Goal: Task Accomplishment & Management: Use online tool/utility

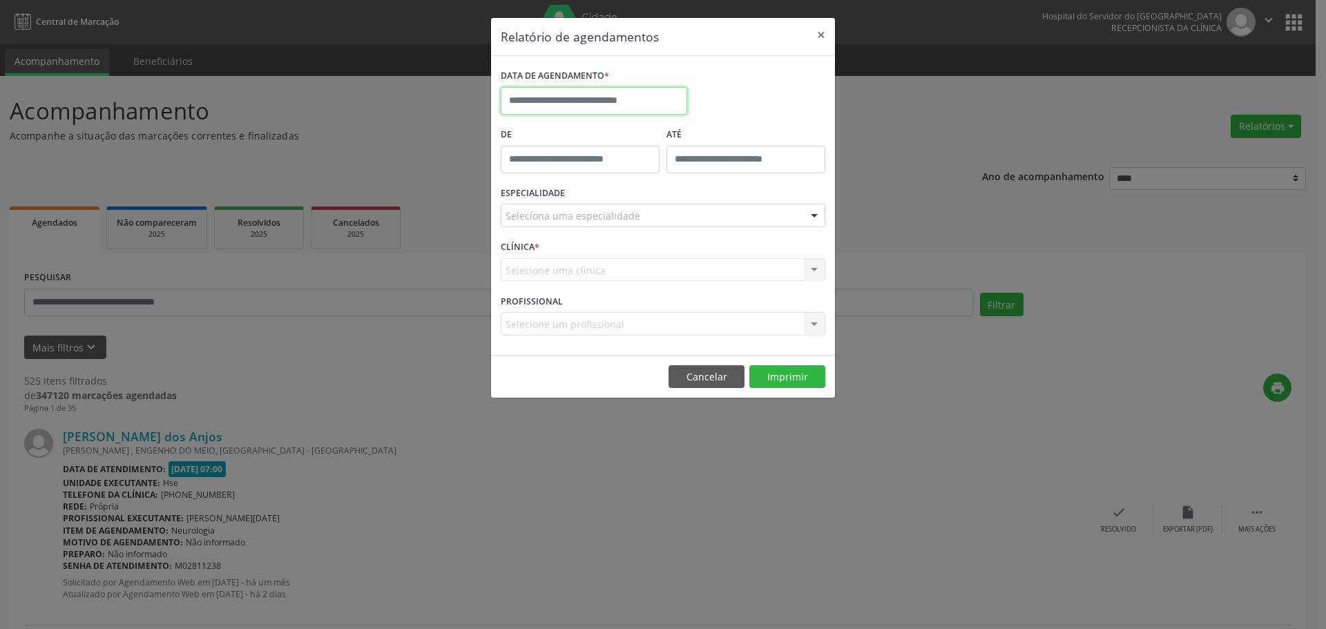
click at [612, 108] on input "text" at bounding box center [594, 101] width 186 height 28
click at [699, 259] on span "23" at bounding box center [697, 255] width 27 height 27
type input "**********"
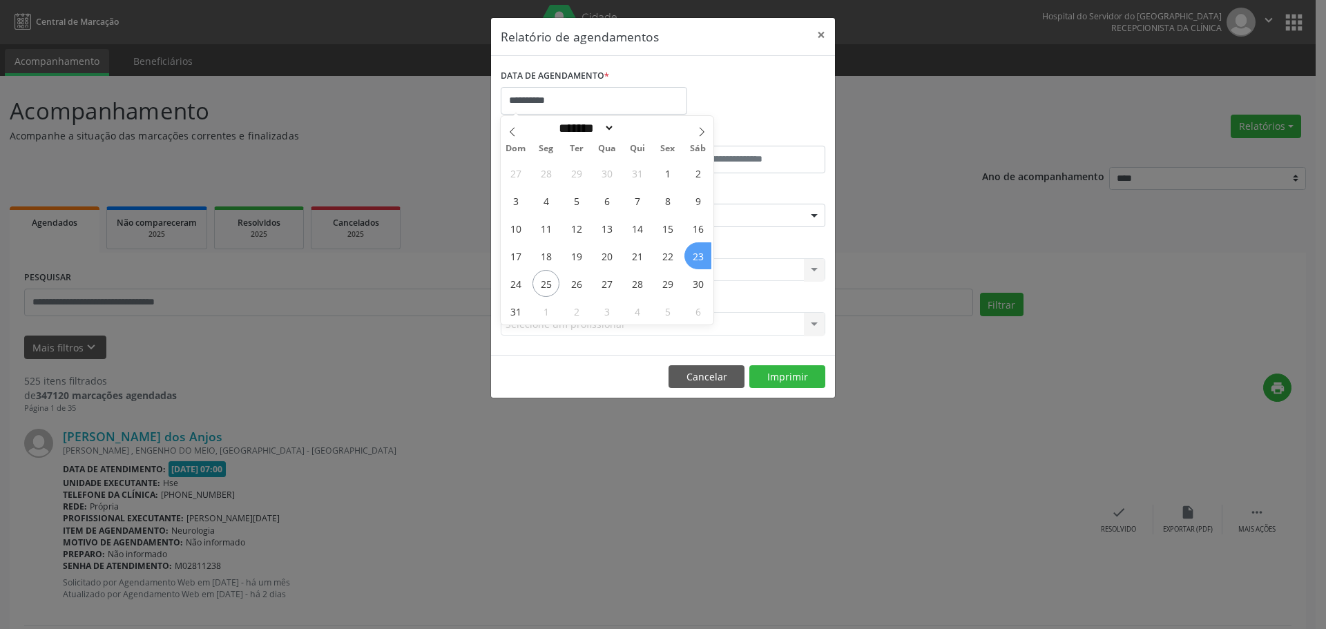
click at [699, 259] on span "23" at bounding box center [697, 255] width 27 height 27
click at [699, 259] on div "Selecione uma clínica Nenhum resultado encontrado para: " " Não há nenhuma opçã…" at bounding box center [663, 269] width 325 height 23
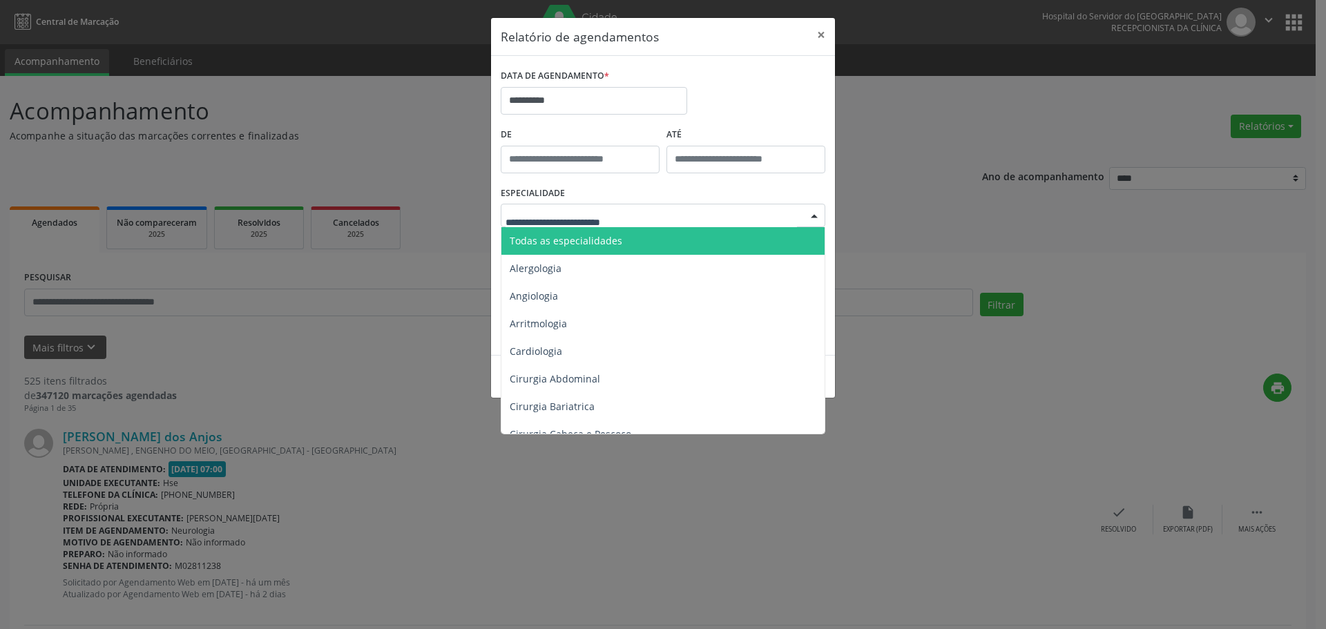
click at [588, 243] on span "Todas as especialidades" at bounding box center [566, 240] width 113 height 13
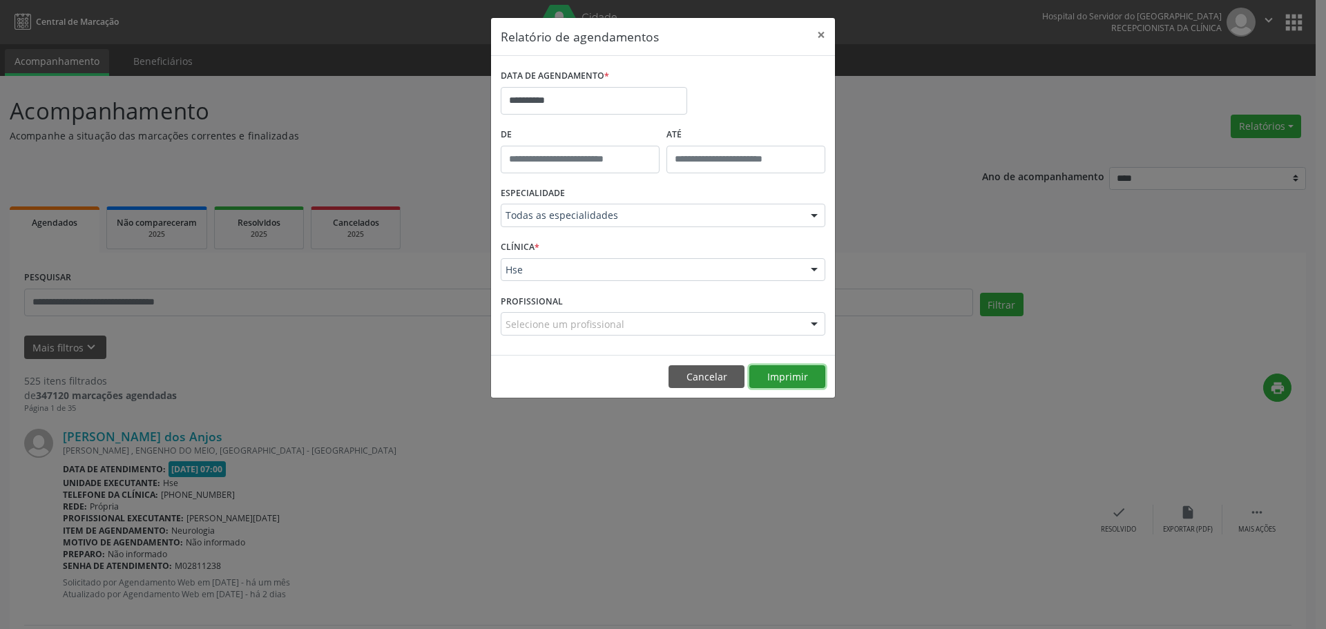
click at [803, 377] on button "Imprimir" at bounding box center [787, 376] width 76 height 23
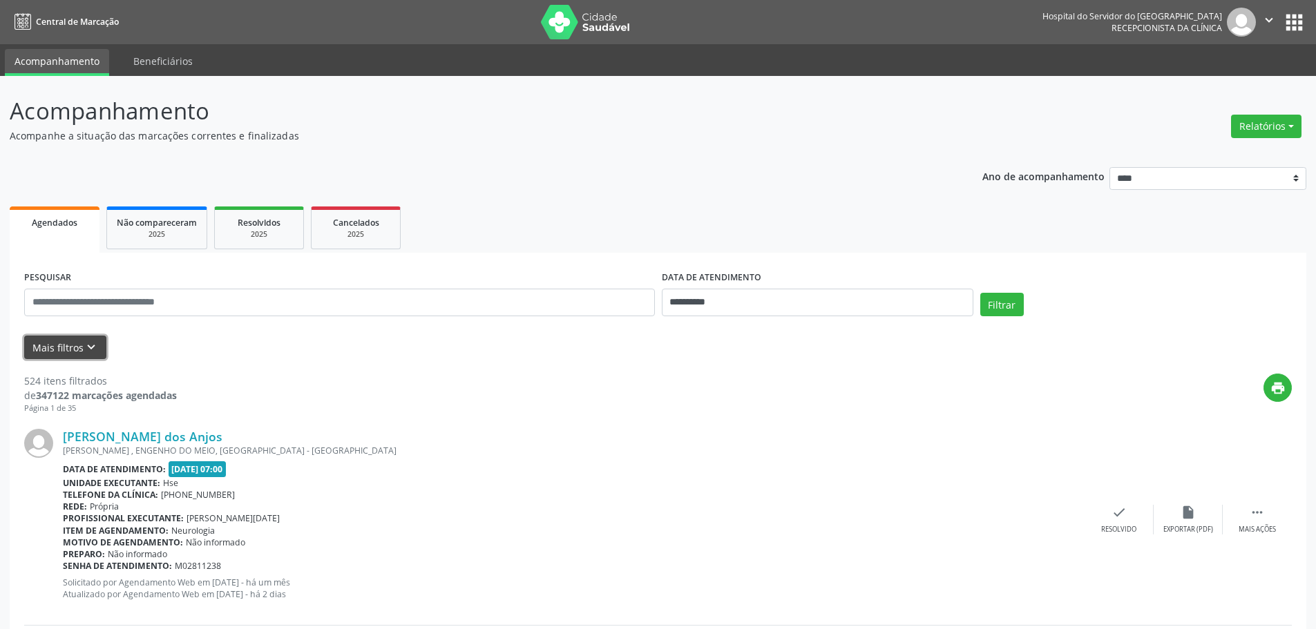
click at [61, 359] on button "Mais filtros keyboard_arrow_down" at bounding box center [65, 348] width 82 height 24
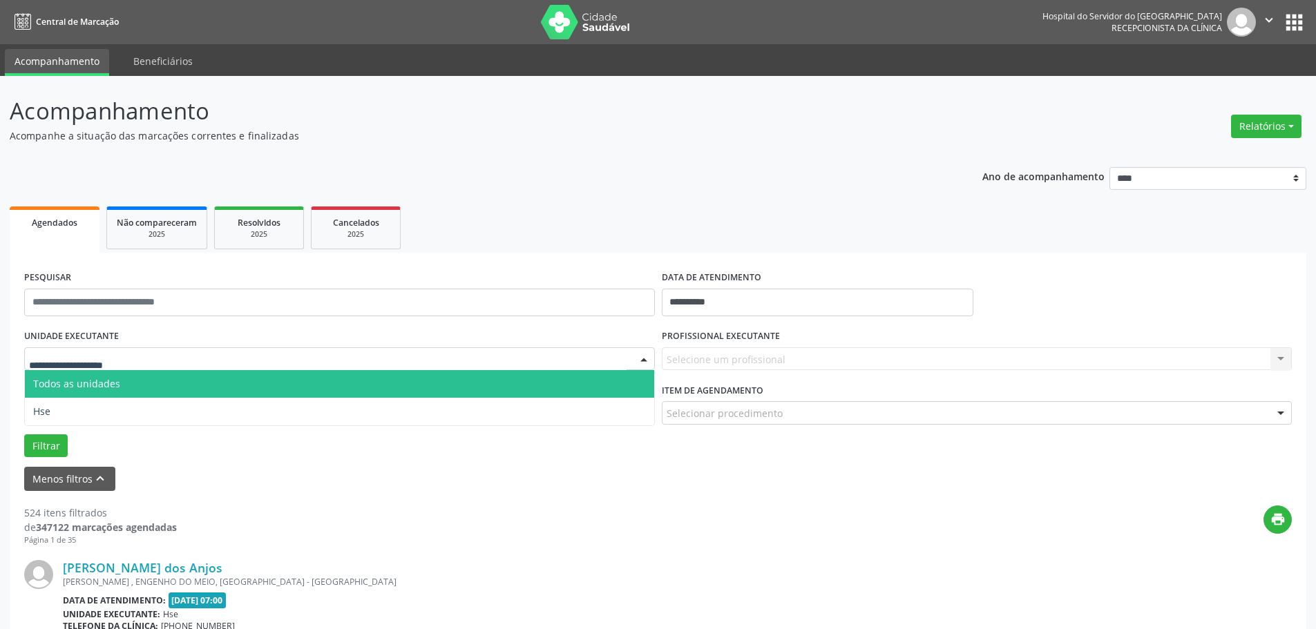
click at [86, 349] on div at bounding box center [339, 358] width 631 height 23
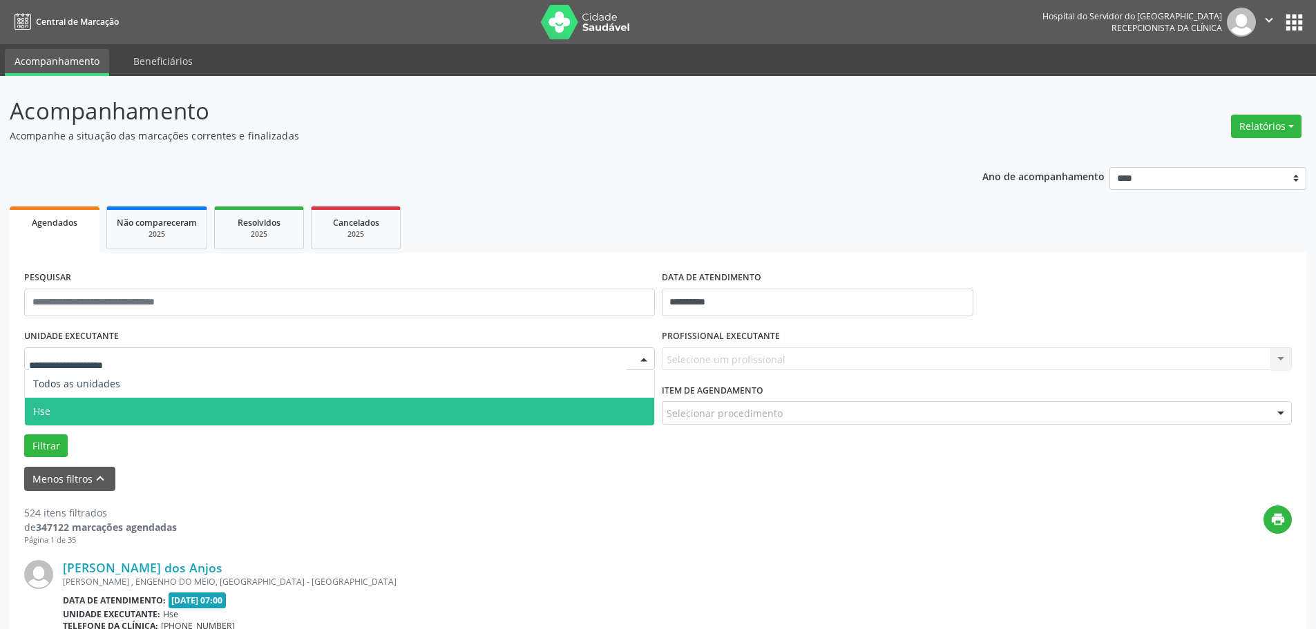
click at [58, 407] on span "Hse" at bounding box center [339, 412] width 629 height 28
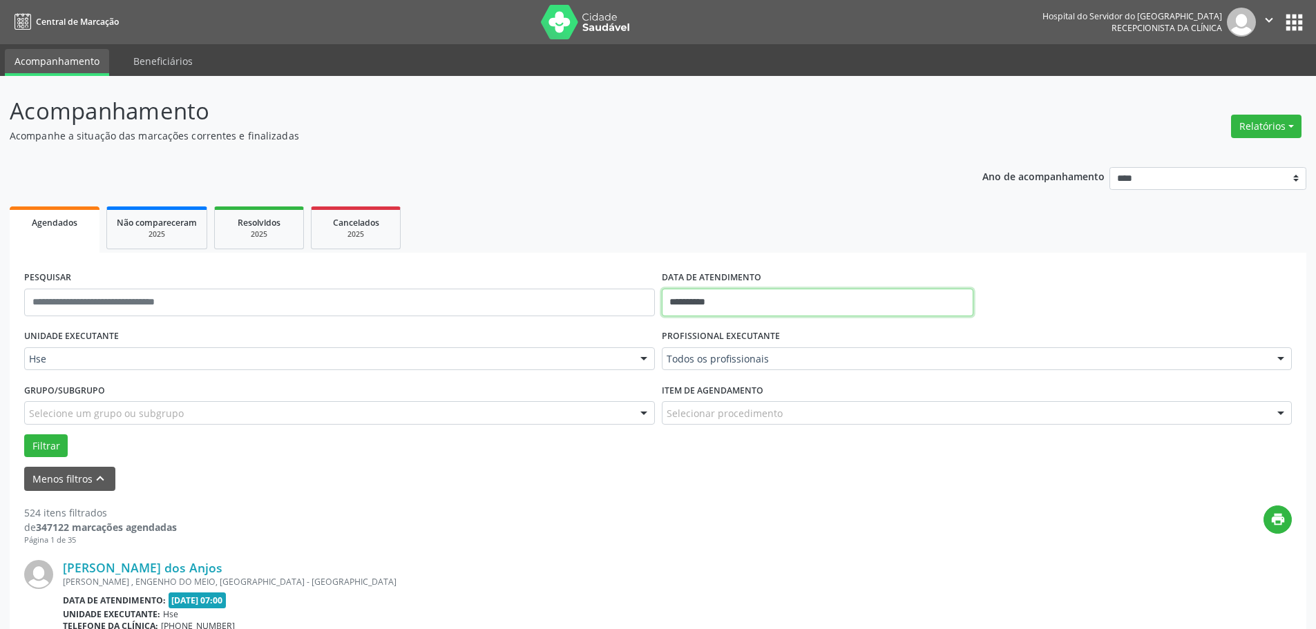
click at [685, 306] on input "**********" at bounding box center [817, 303] width 311 height 28
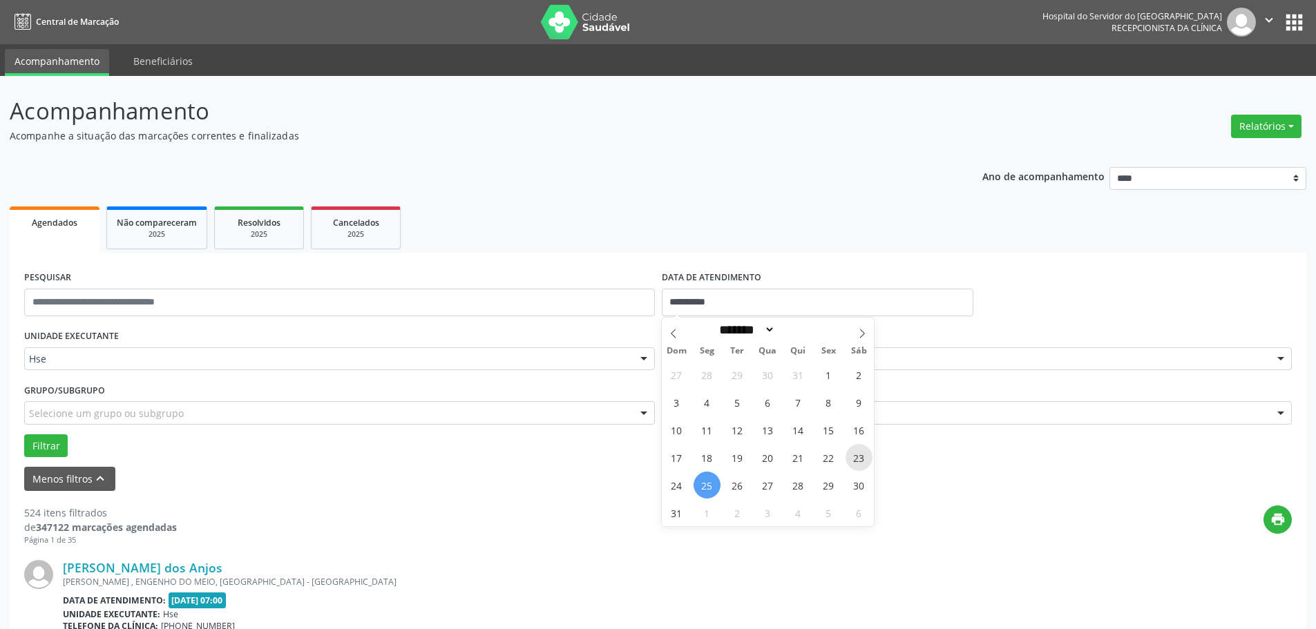
click at [862, 455] on span "23" at bounding box center [858, 457] width 27 height 27
type input "**********"
click at [862, 455] on span "23" at bounding box center [858, 457] width 27 height 27
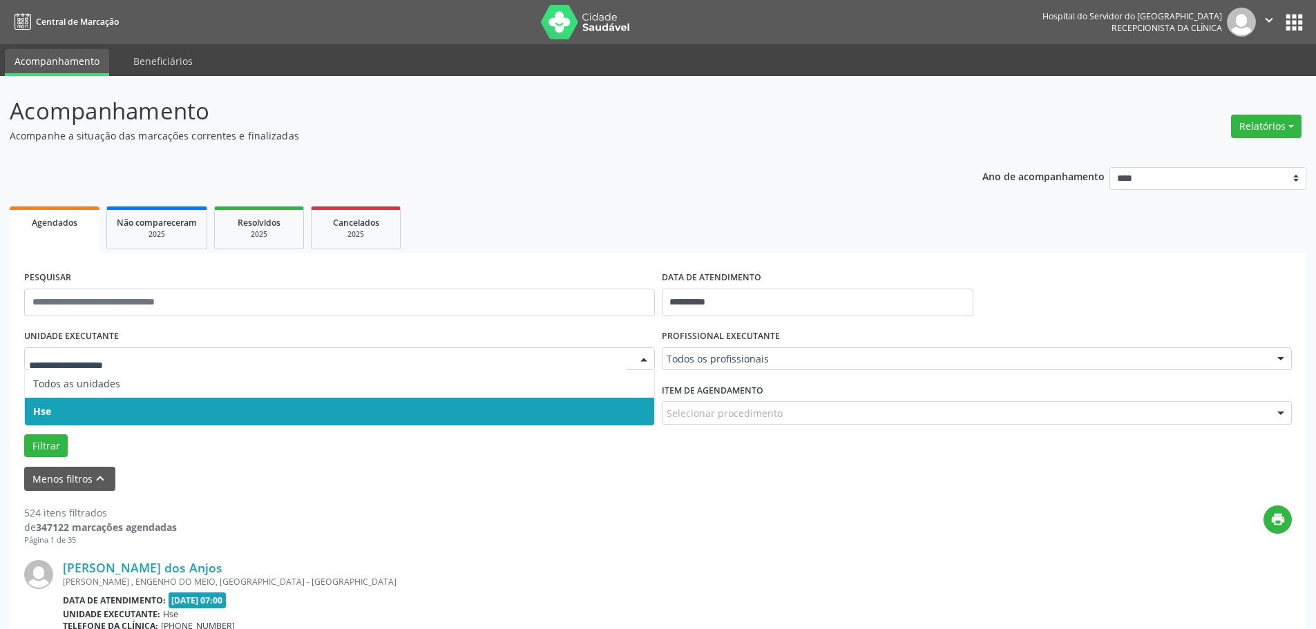
click at [119, 401] on span "Hse" at bounding box center [339, 412] width 629 height 28
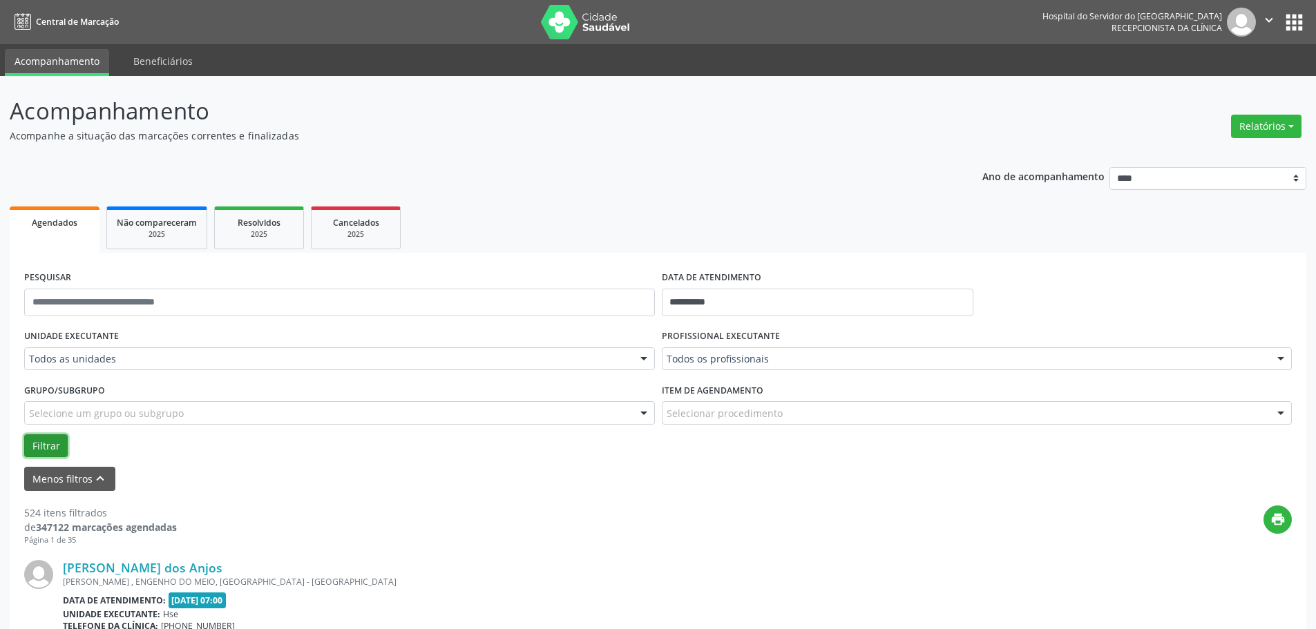
click at [39, 450] on button "Filtrar" at bounding box center [46, 445] width 44 height 23
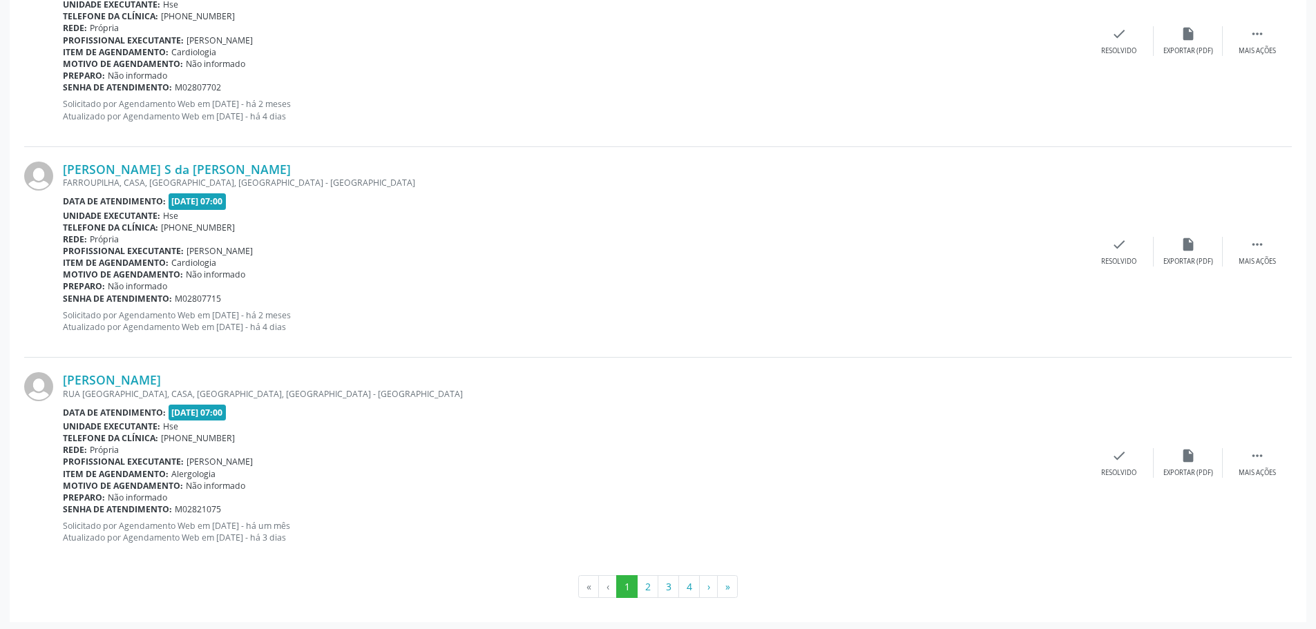
scroll to position [3144, 0]
click at [653, 590] on button "2" at bounding box center [647, 584] width 21 height 23
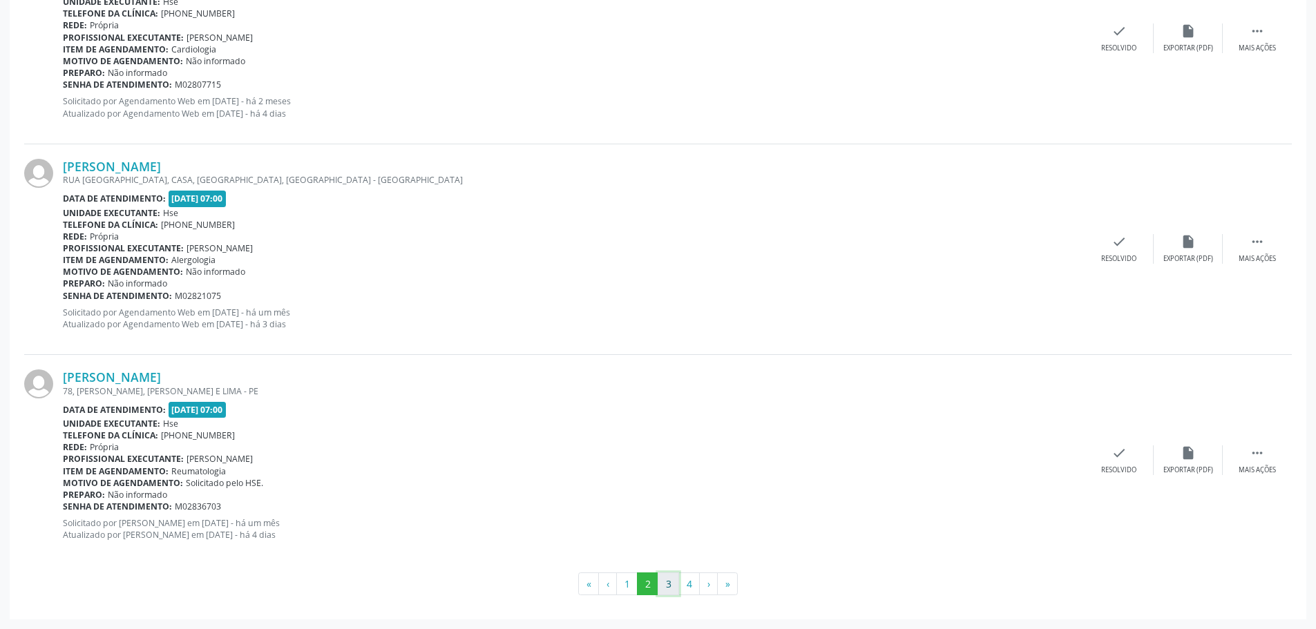
click at [674, 587] on button "3" at bounding box center [667, 584] width 21 height 23
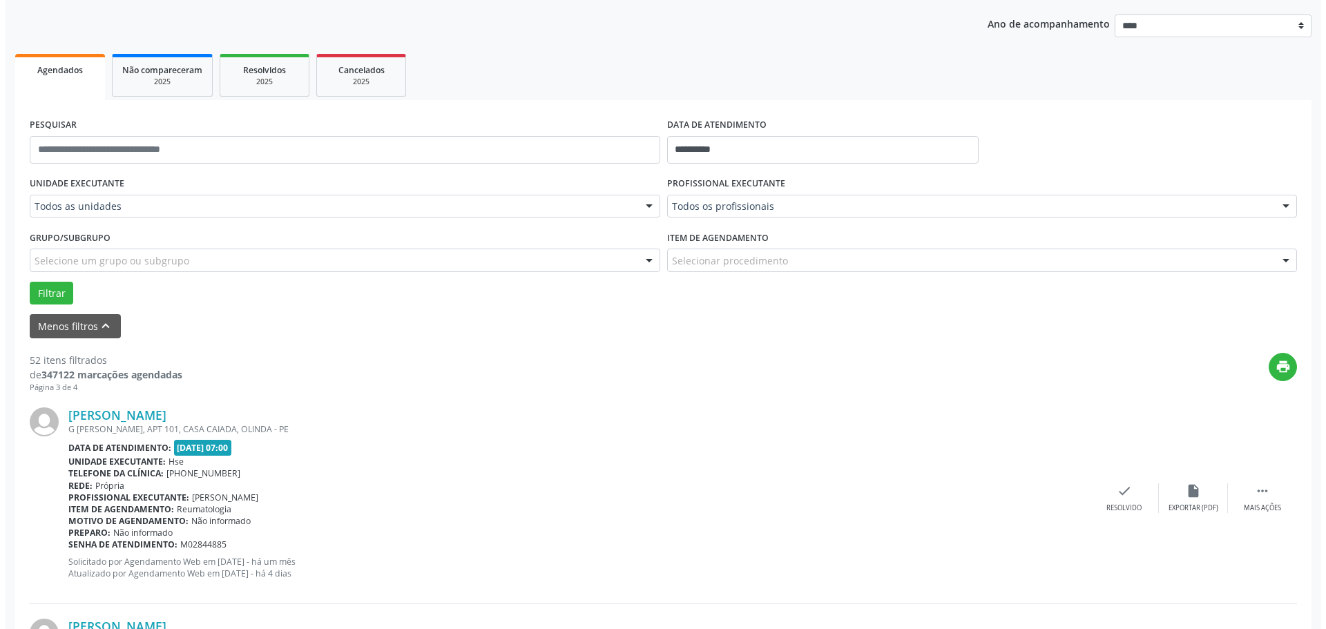
scroll to position [0, 0]
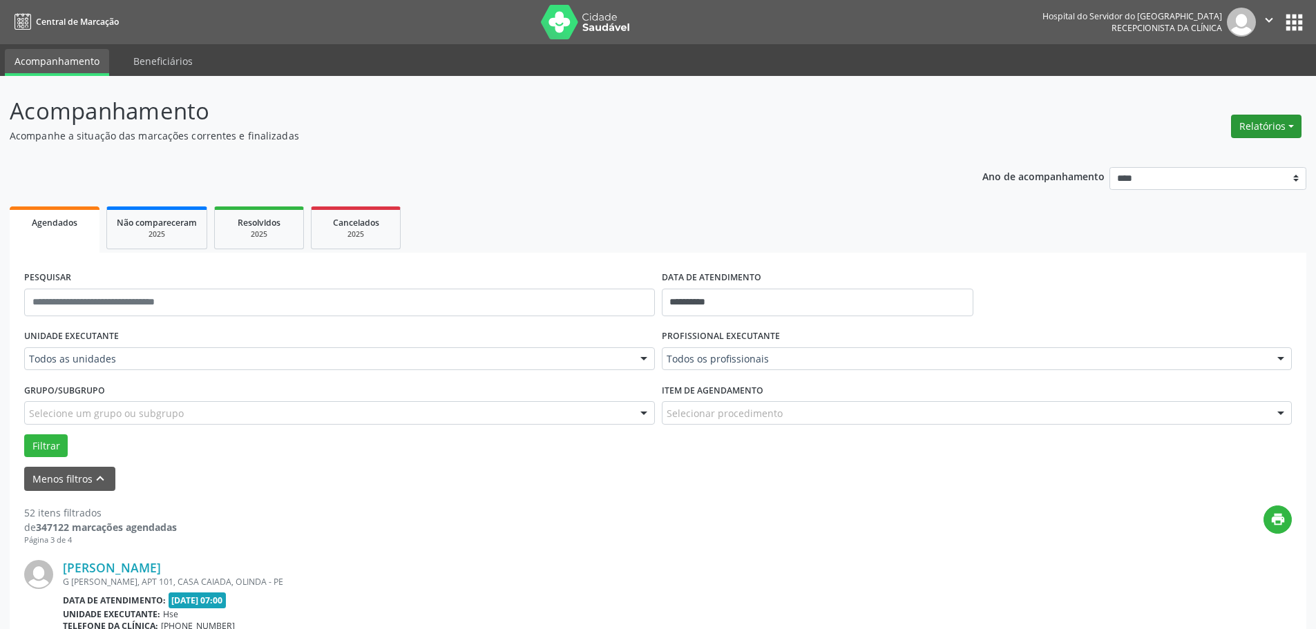
click at [1291, 127] on button "Relatórios" at bounding box center [1266, 126] width 70 height 23
click at [1251, 160] on link "Agendamentos" at bounding box center [1227, 155] width 148 height 19
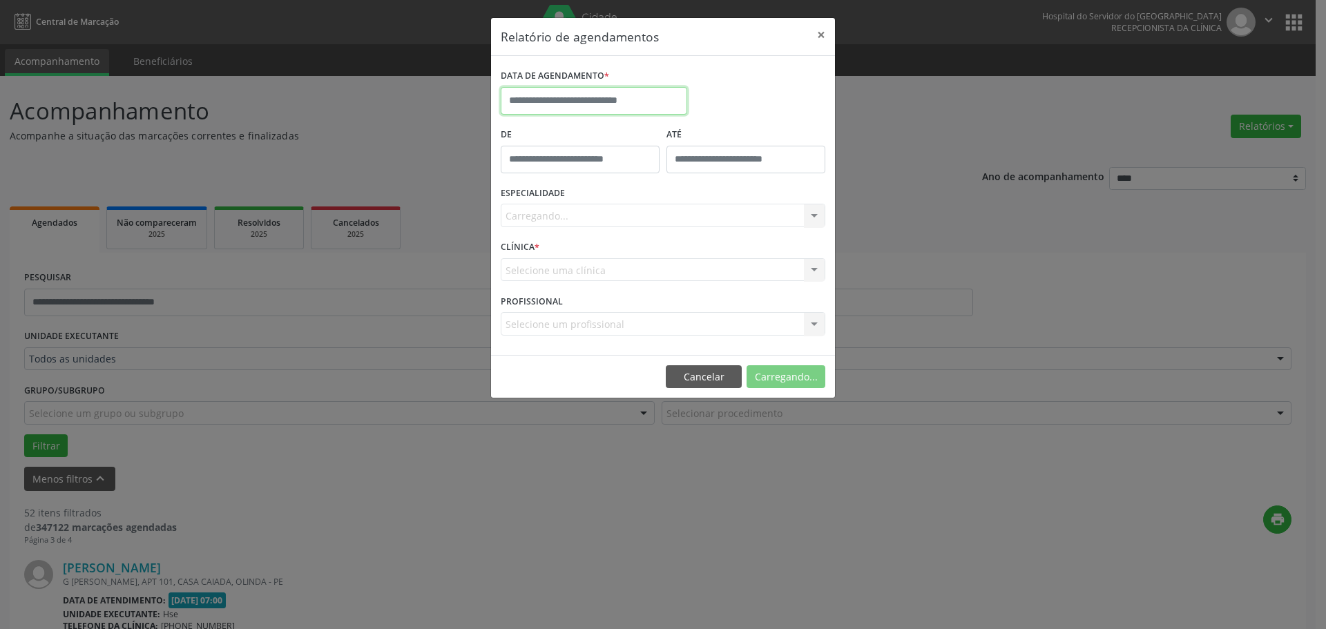
click at [558, 101] on input "text" at bounding box center [594, 101] width 186 height 28
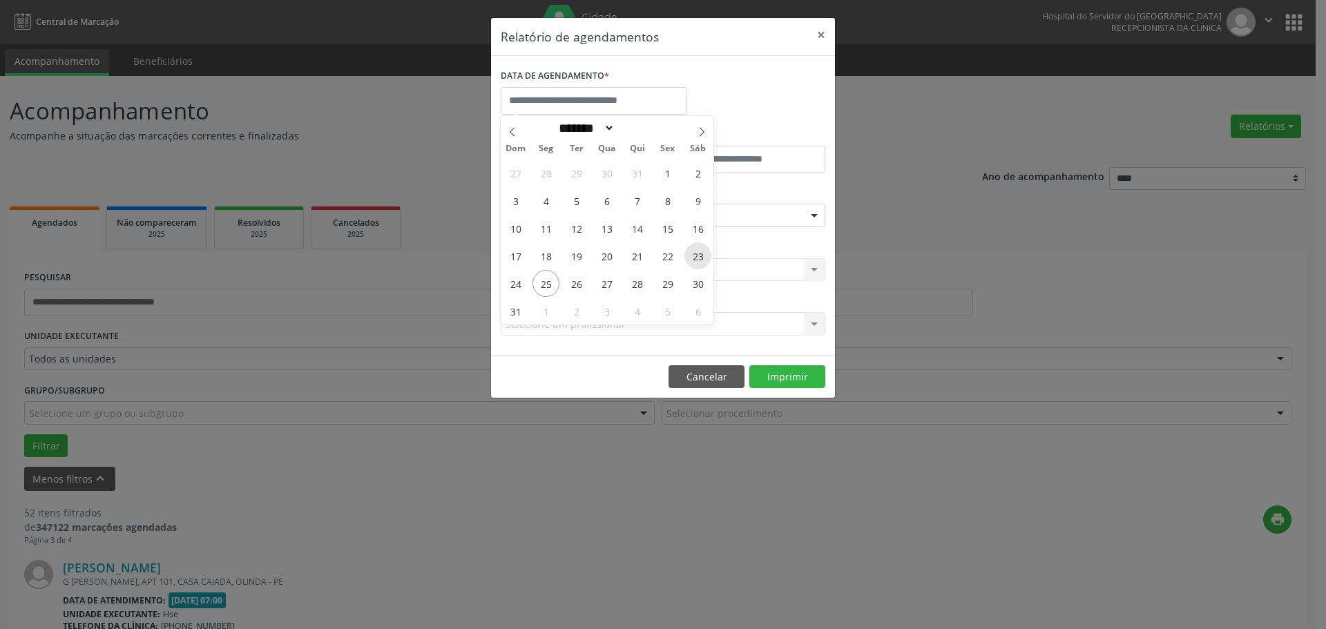
click at [701, 248] on span "23" at bounding box center [697, 255] width 27 height 27
type input "**********"
click at [701, 248] on span "23" at bounding box center [697, 255] width 27 height 27
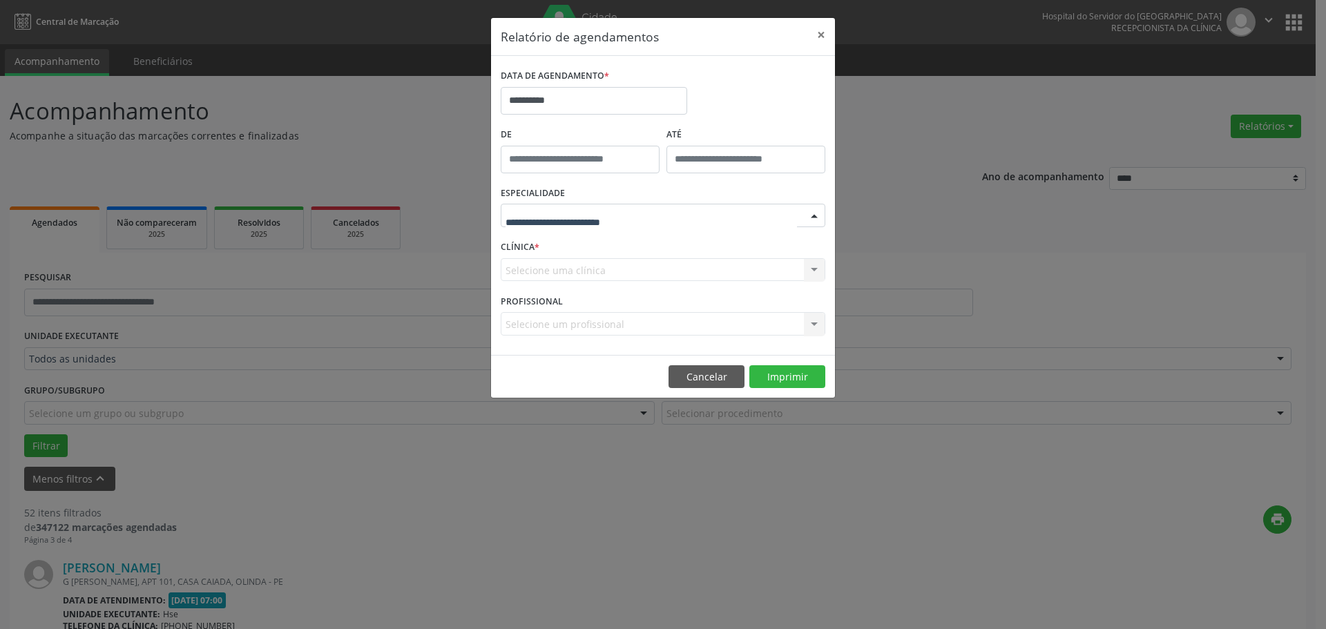
click at [686, 215] on div at bounding box center [663, 215] width 325 height 23
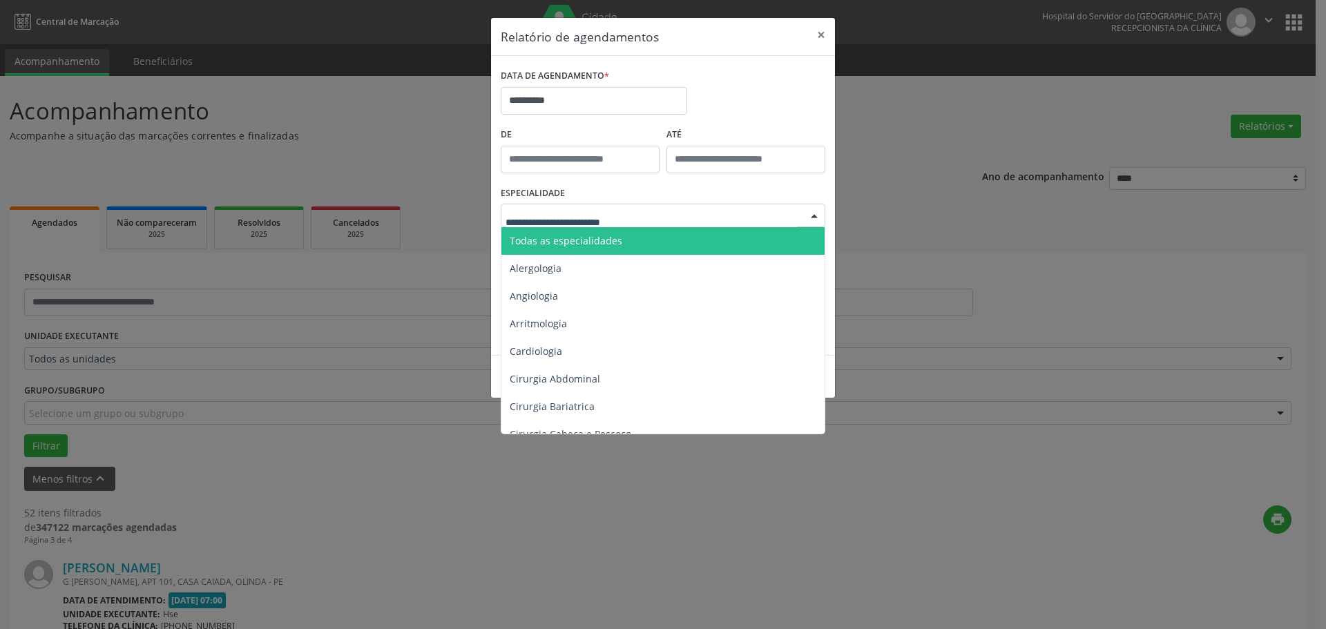
click at [637, 247] on span "Todas as especialidades" at bounding box center [663, 241] width 325 height 28
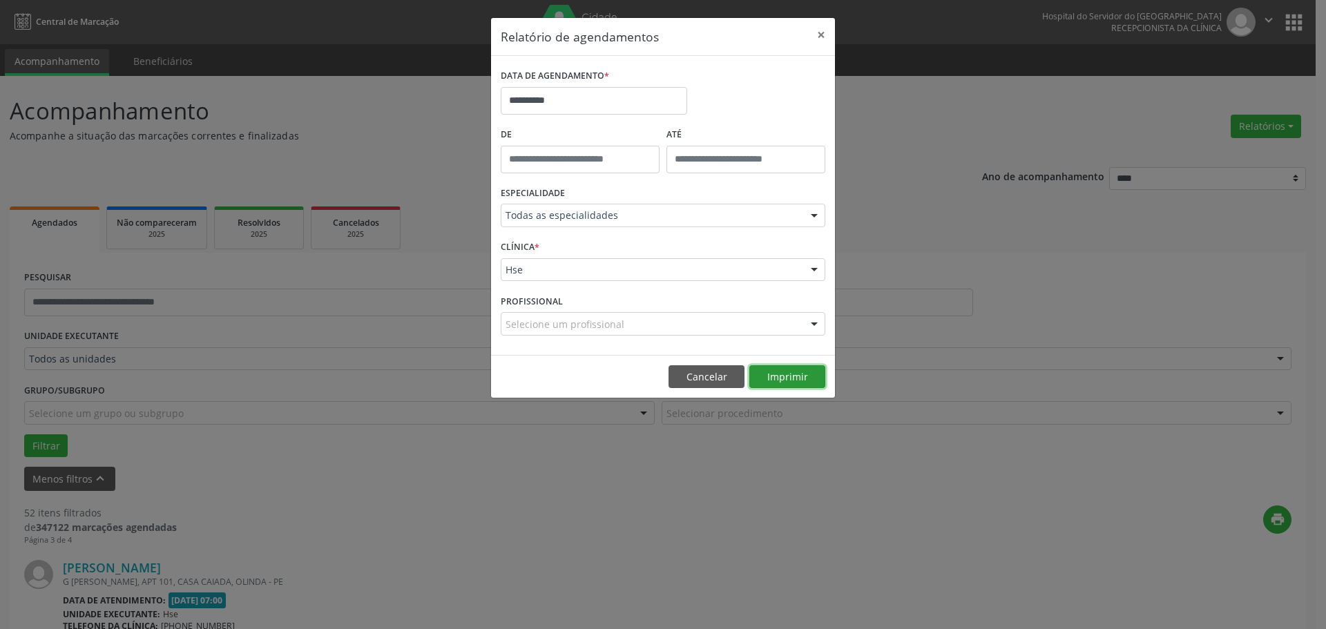
click at [780, 387] on button "Imprimir" at bounding box center [787, 376] width 76 height 23
